Goal: Communication & Community: Connect with others

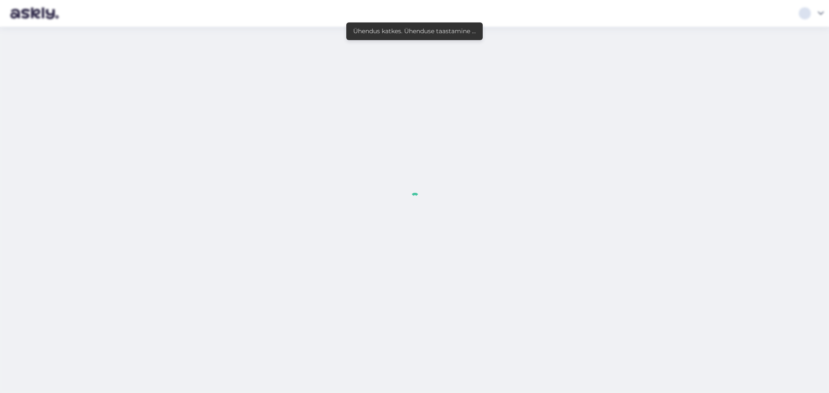
click at [230, 105] on div at bounding box center [414, 196] width 829 height 393
click at [493, 191] on div at bounding box center [414, 196] width 829 height 393
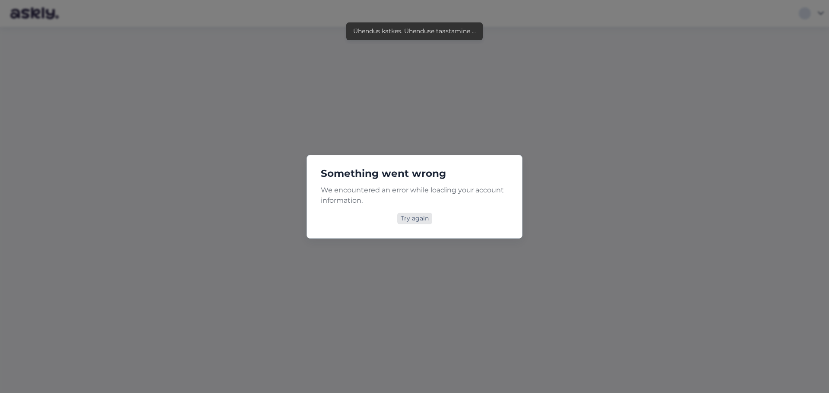
click at [415, 216] on div "Try again" at bounding box center [414, 219] width 35 height 12
